Goal: Navigation & Orientation: Find specific page/section

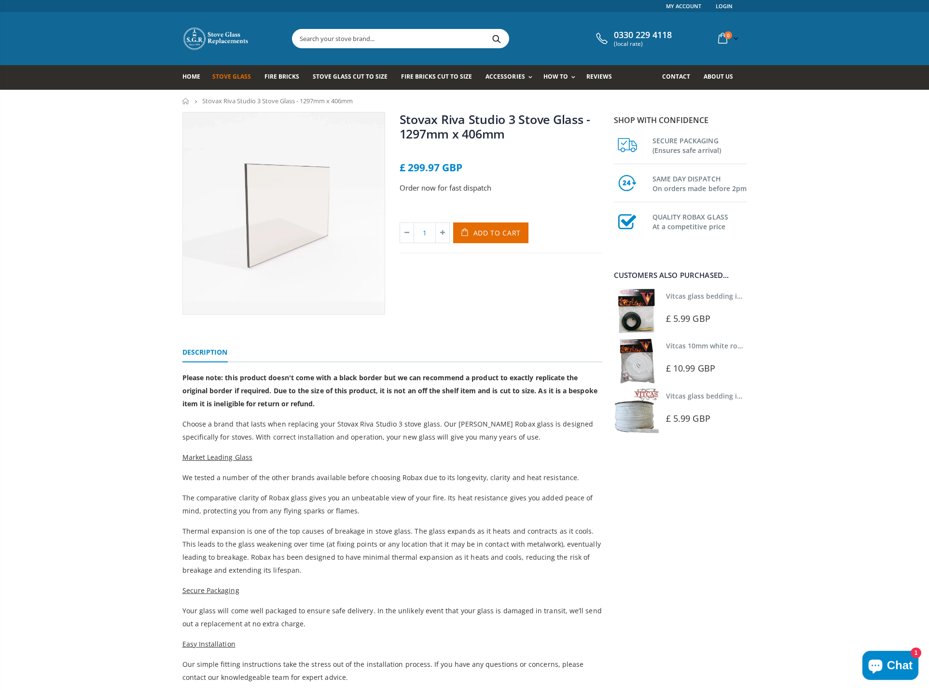
click at [223, 78] on span "Stove Glass" at bounding box center [231, 76] width 39 height 8
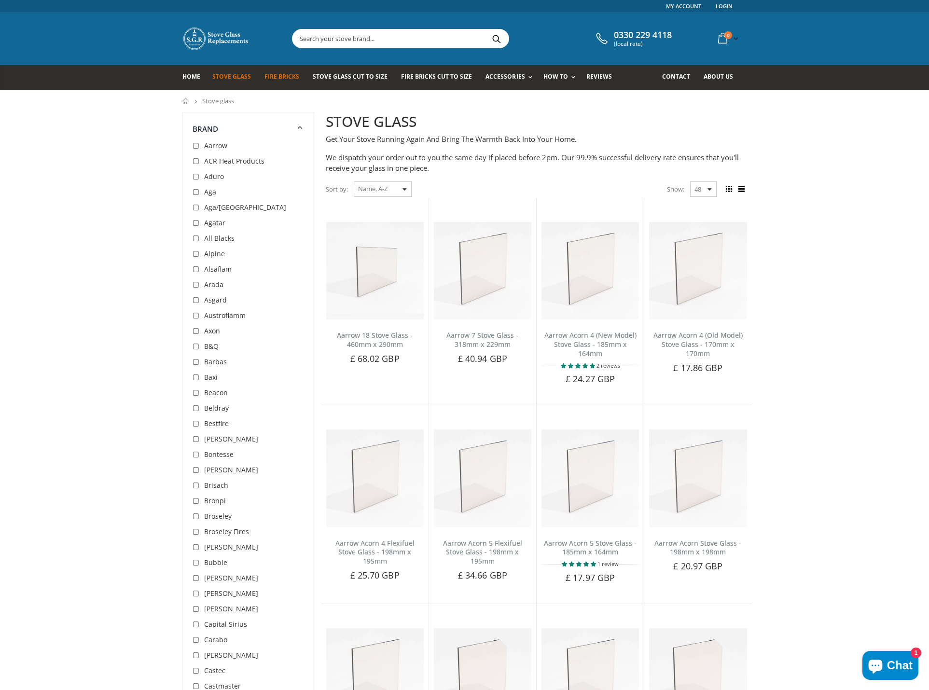
click at [282, 74] on span "Fire Bricks" at bounding box center [281, 76] width 35 height 8
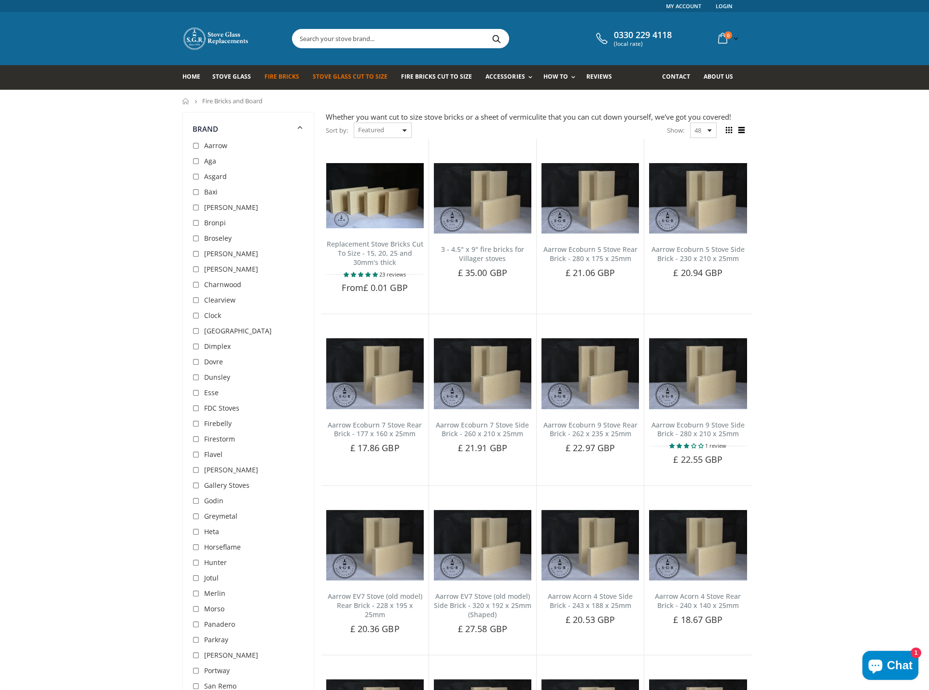
click at [335, 74] on span "Stove Glass Cut To Size" at bounding box center [350, 76] width 75 height 8
